Goal: Information Seeking & Learning: Learn about a topic

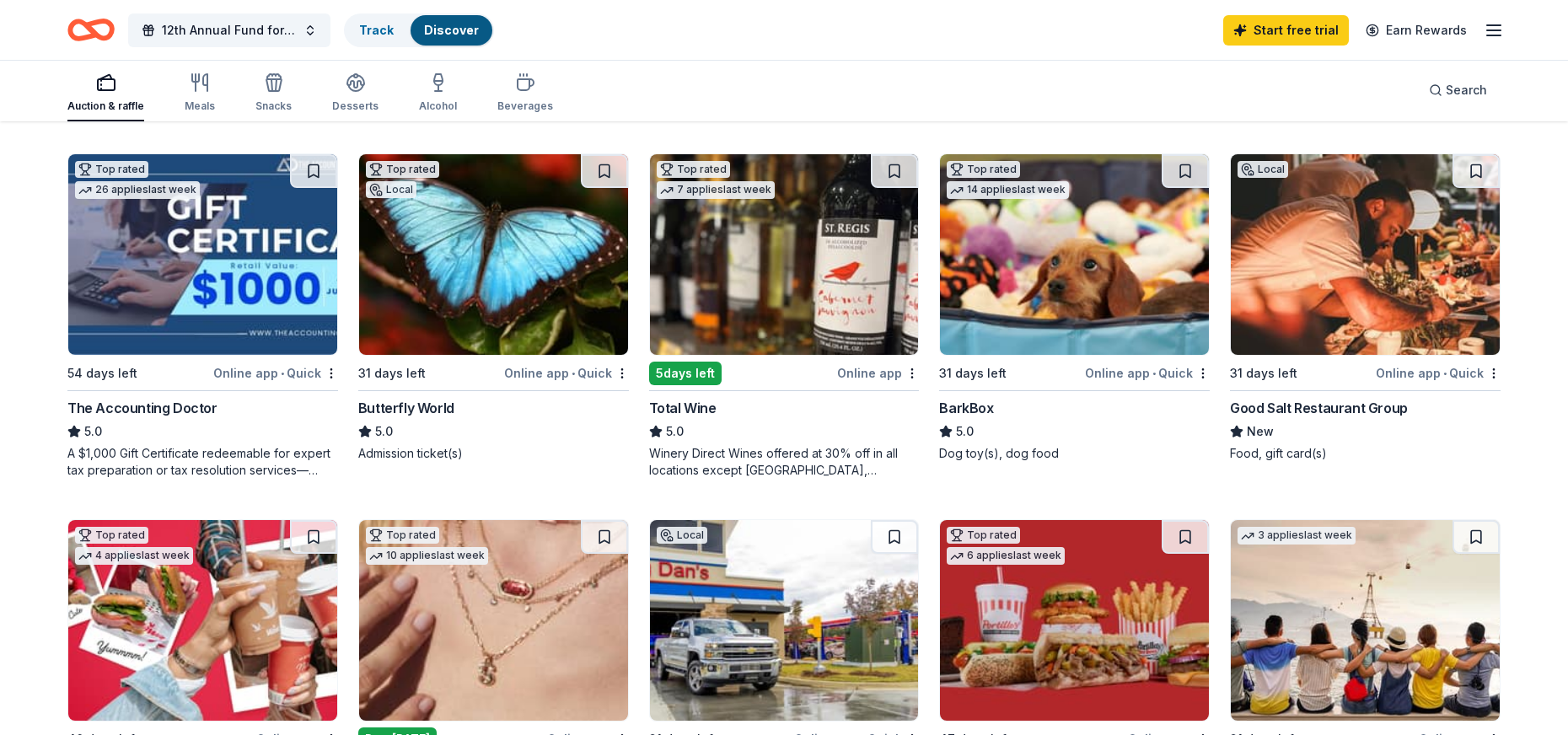
scroll to position [591, 0]
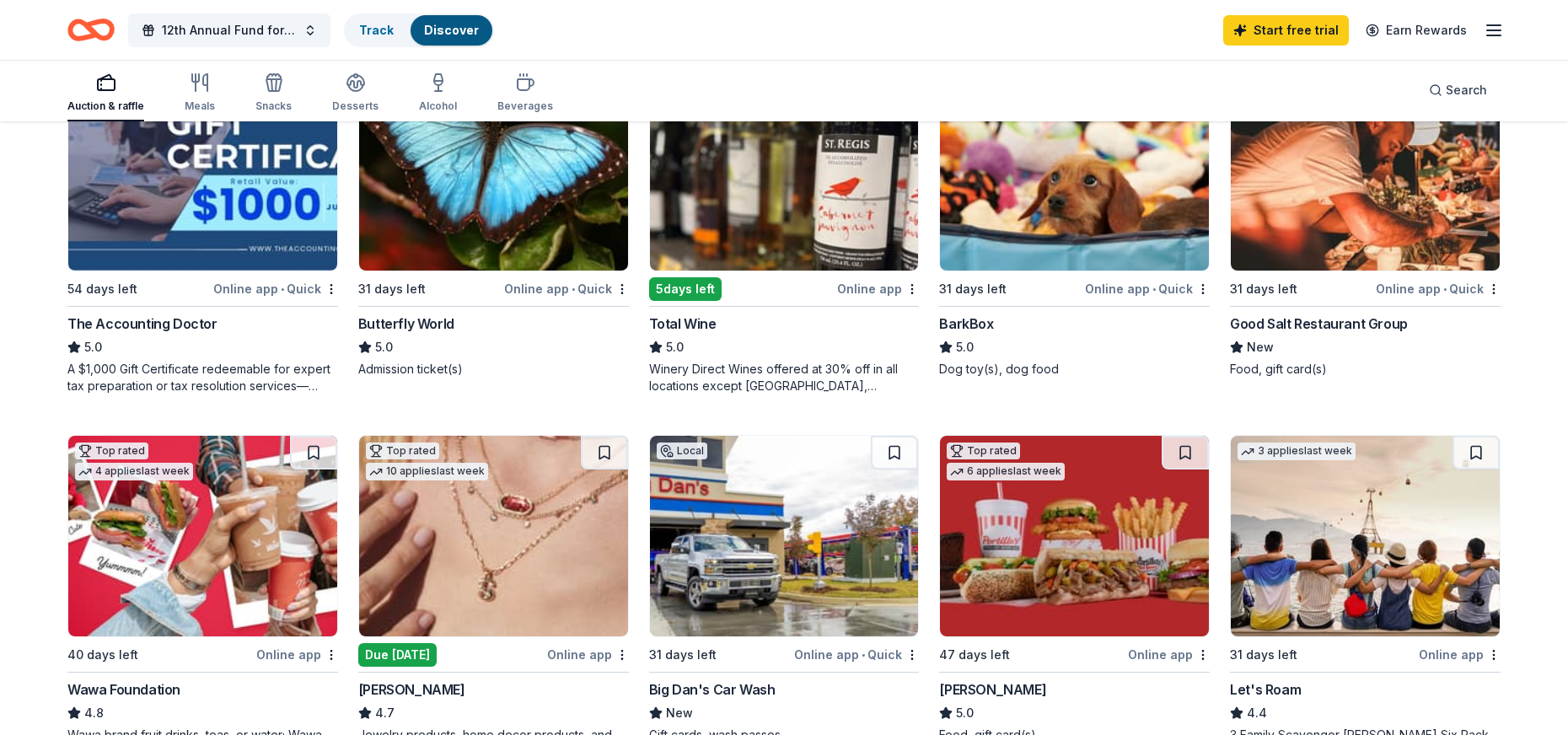
click at [1348, 254] on img at bounding box center [1365, 170] width 269 height 201
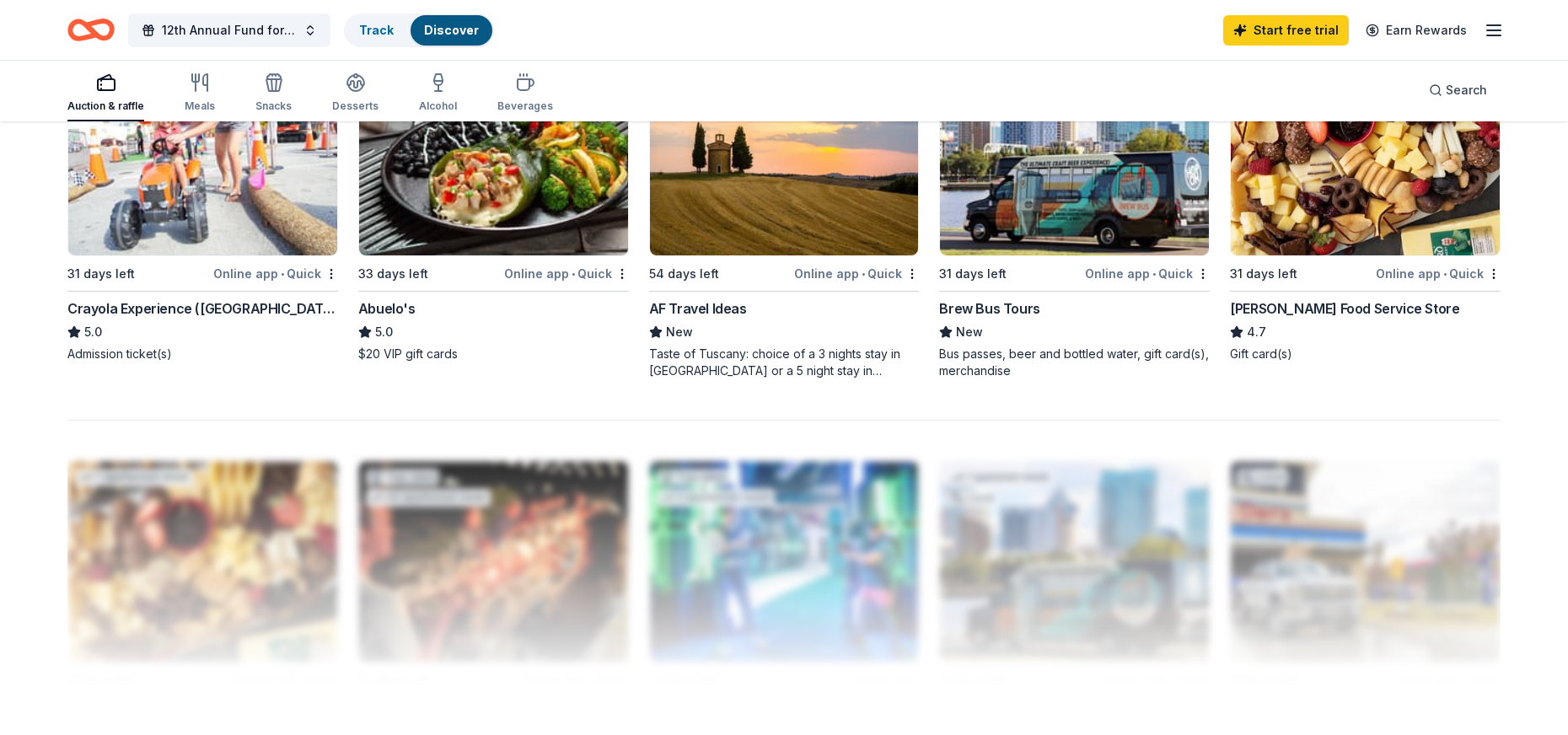
scroll to position [1349, 0]
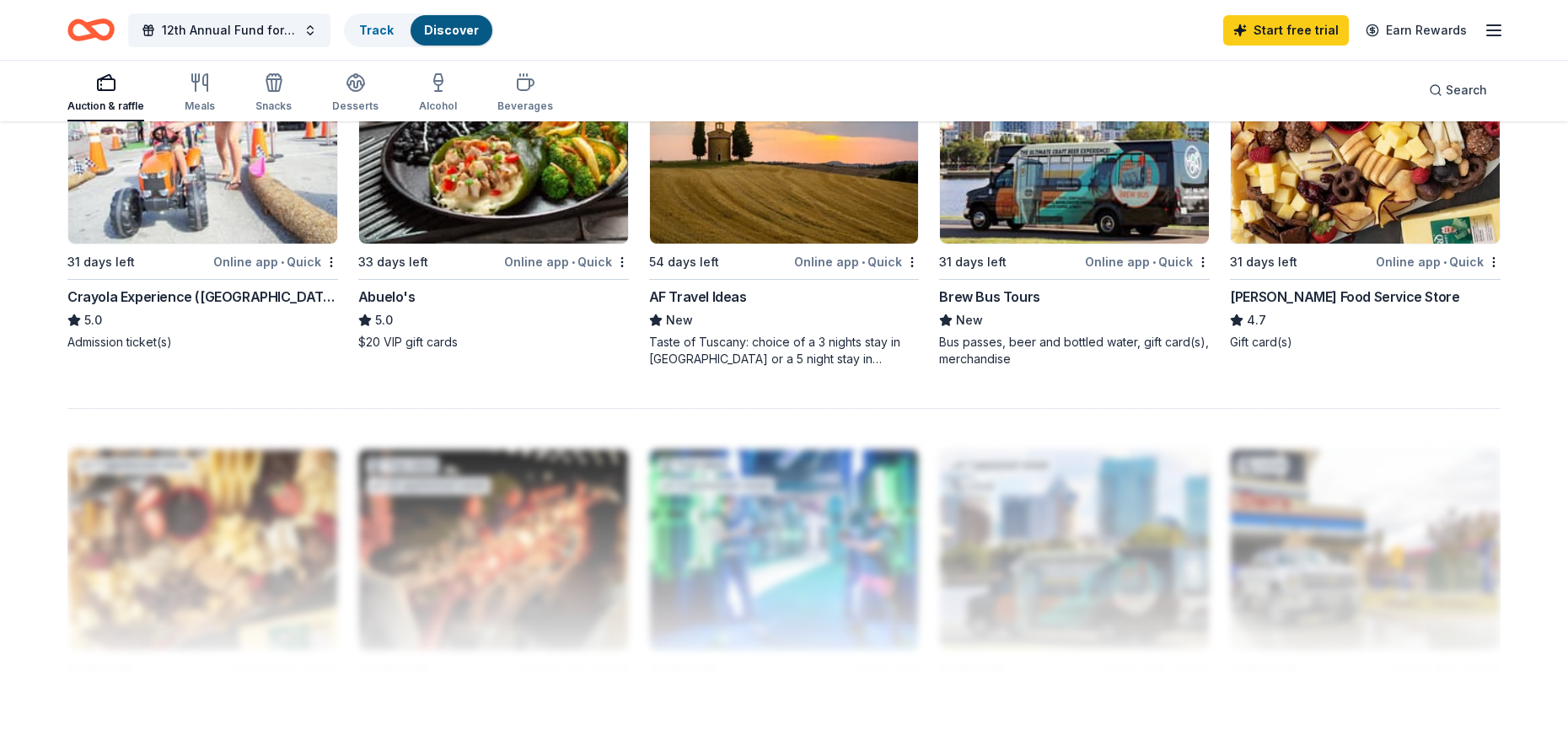
click at [1396, 181] on img at bounding box center [1365, 142] width 269 height 201
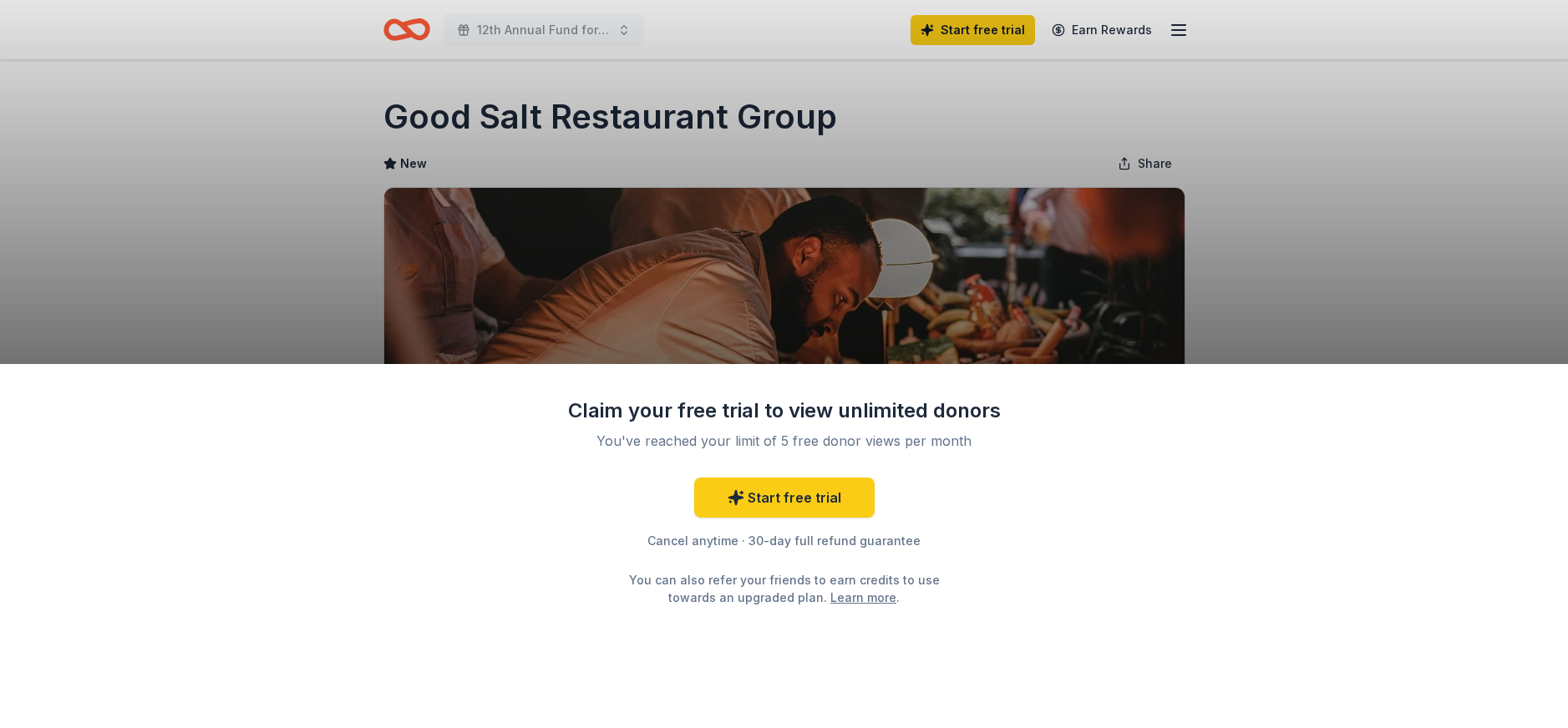
click at [462, 60] on div "Claim your free trial to view unlimited donors You've reached your limit of 5 f…" at bounding box center [784, 364] width 1568 height 728
click at [418, 31] on div "Claim your free trial to view unlimited donors You've reached your limit of 5 f…" at bounding box center [784, 364] width 1568 height 728
click at [417, 31] on div "Claim your free trial to view unlimited donors You've reached your limit of 5 f…" at bounding box center [784, 364] width 1568 height 728
